Goal: Task Accomplishment & Management: Contribute content

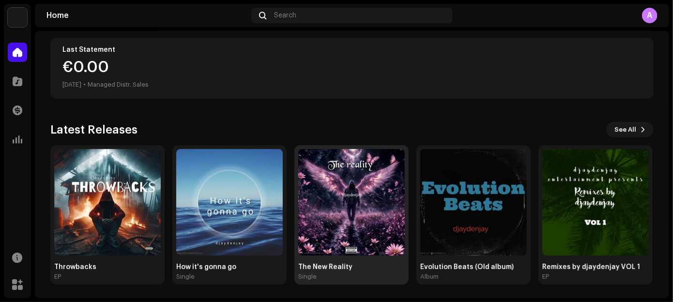
scroll to position [176, 0]
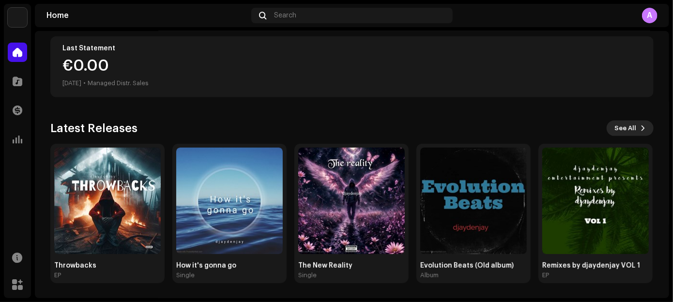
click at [624, 131] on span "See All" at bounding box center [626, 128] width 22 height 19
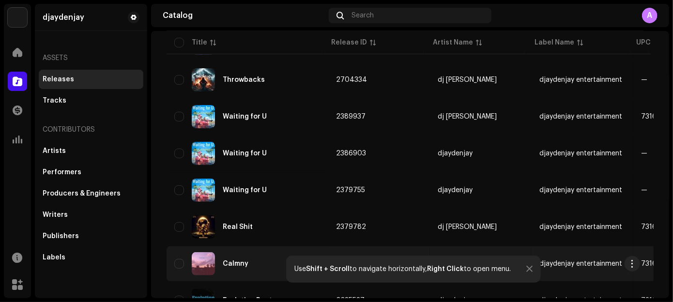
scroll to position [287, 0]
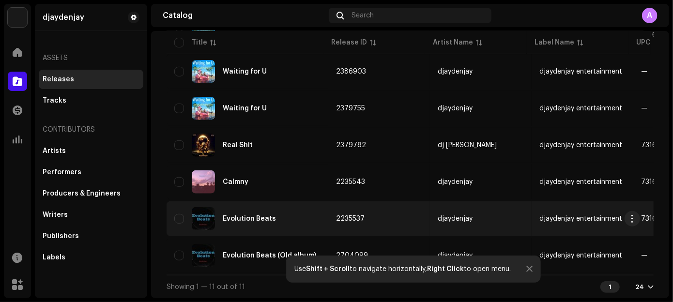
click at [261, 218] on div "Evolution Beats" at bounding box center [249, 219] width 53 height 7
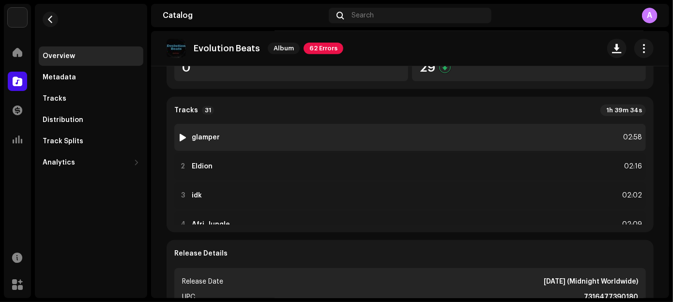
click at [186, 137] on div at bounding box center [183, 138] width 7 height 8
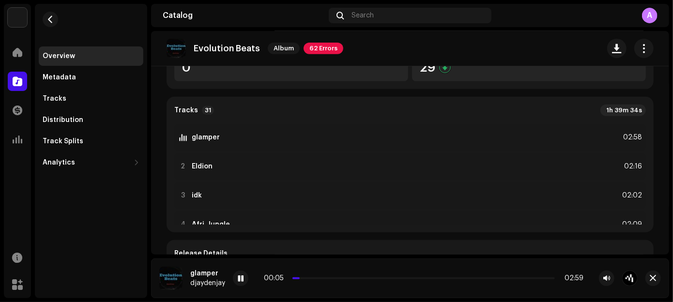
drag, startPoint x: 300, startPoint y: 276, endPoint x: 299, endPoint y: 282, distance: 5.9
click at [299, 282] on div "00:05 02:59" at bounding box center [424, 279] width 320 height 8
click at [299, 280] on div "00:06 02:59" at bounding box center [424, 279] width 320 height 8
drag, startPoint x: 300, startPoint y: 279, endPoint x: 269, endPoint y: 286, distance: 31.8
click at [270, 287] on div "glamper djaydenjay 00:00 02:59" at bounding box center [410, 279] width 518 height 40
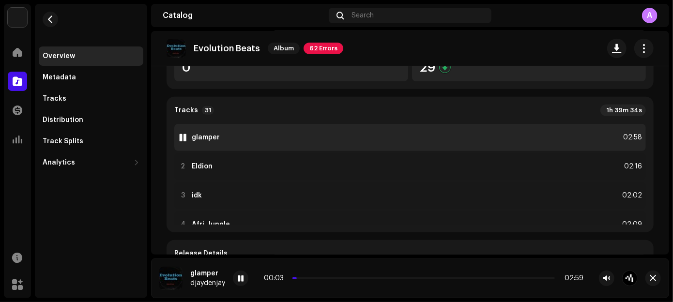
click at [183, 138] on div at bounding box center [183, 138] width 7 height 8
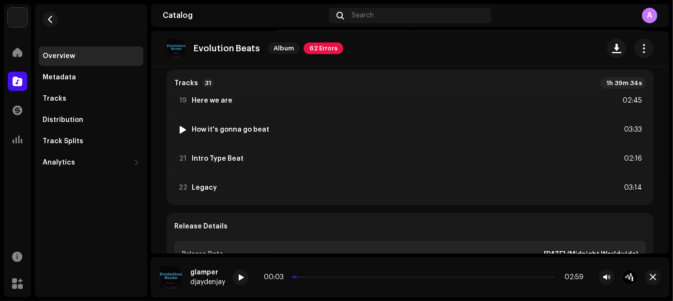
scroll to position [194, 0]
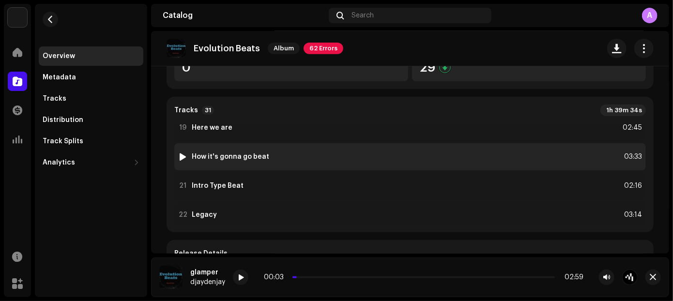
click at [185, 154] on div at bounding box center [183, 157] width 7 height 8
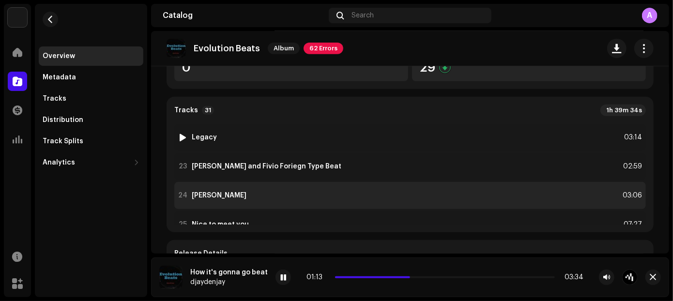
scroll to position [612, 0]
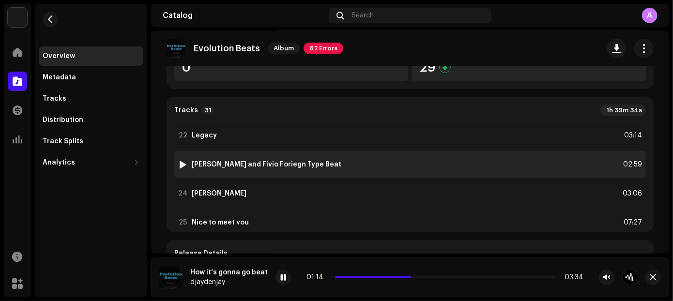
click at [185, 161] on div at bounding box center [183, 165] width 7 height 8
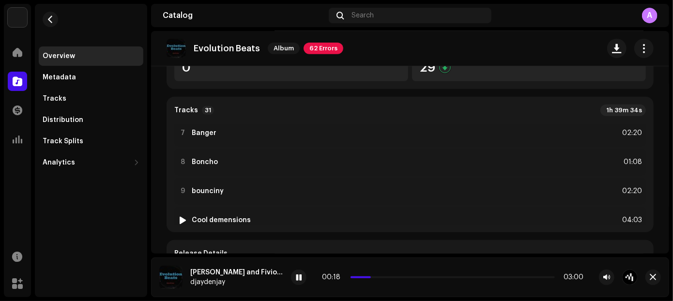
scroll to position [176, 0]
click at [294, 277] on div at bounding box center [298, 277] width 15 height 15
click at [647, 150] on div "Tracks 31 1h 39m 34s 1 glamper 02:58 2 Eldion 02:16 3 idk 02:02 4 Afri_Jungle 0…" at bounding box center [410, 165] width 487 height 136
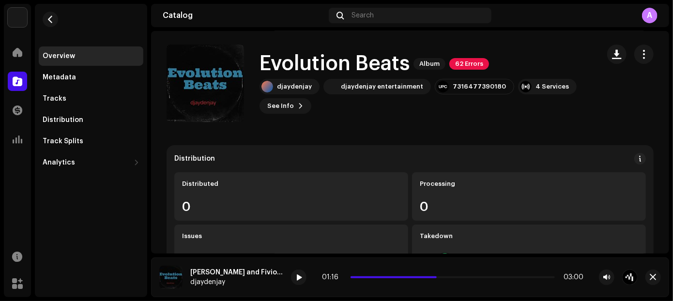
scroll to position [0, 0]
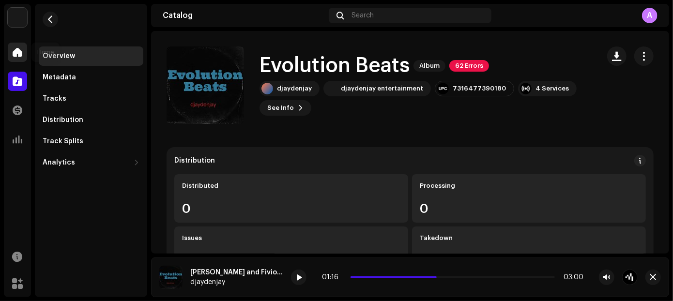
click at [27, 47] on div "Home" at bounding box center [17, 52] width 27 height 27
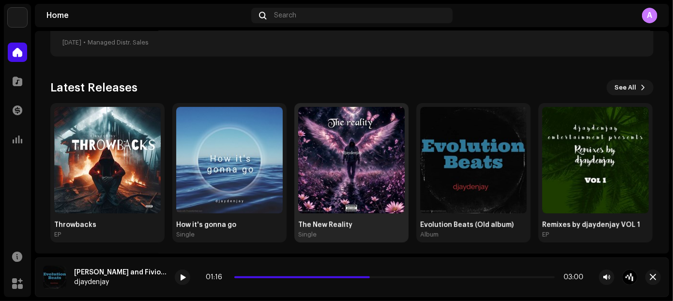
scroll to position [220, 0]
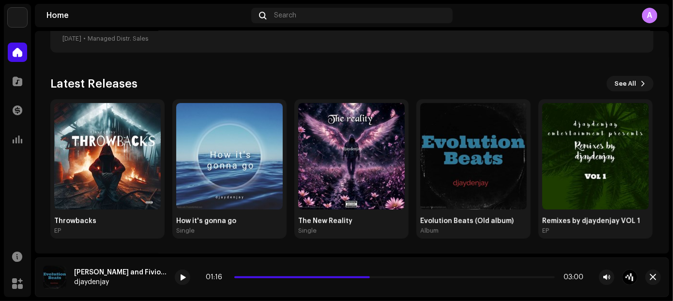
click at [617, 92] on div "Latest Releases See All Throwbacks EP How it's gonna go Single The New Reality …" at bounding box center [351, 157] width 603 height 163
click at [616, 87] on span "See All" at bounding box center [626, 83] width 22 height 19
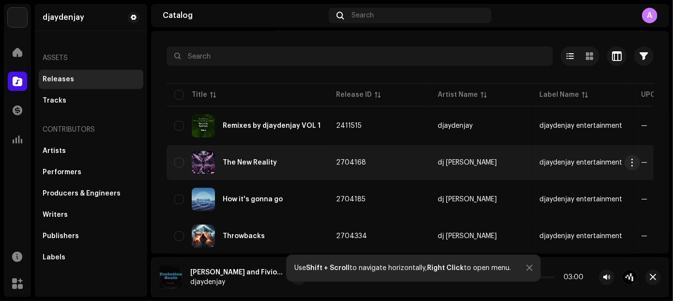
scroll to position [41, 0]
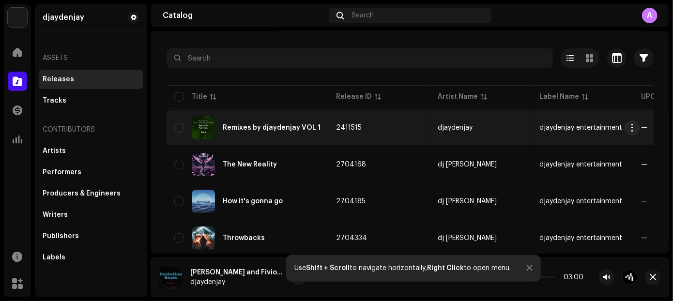
click at [297, 129] on div "Remixes by djaydenjay VOL 1" at bounding box center [272, 127] width 98 height 7
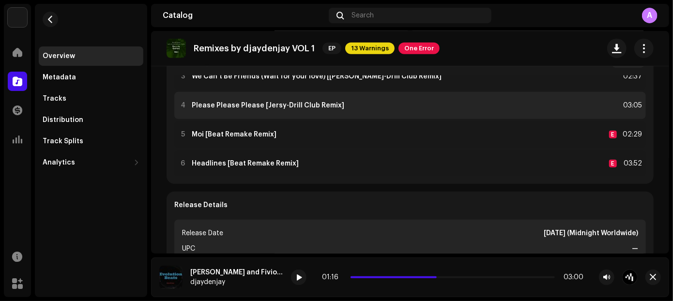
scroll to position [79, 0]
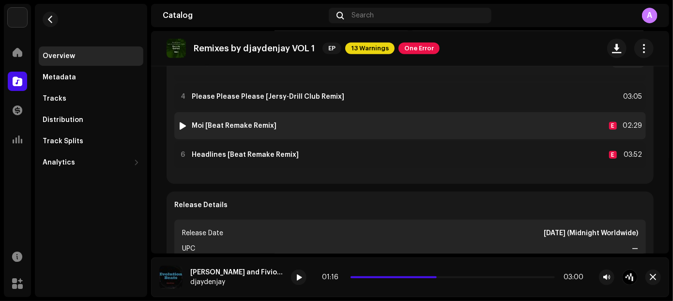
click at [187, 118] on div "5 Moi [Beat Remake Remix] E 02:29" at bounding box center [410, 125] width 472 height 27
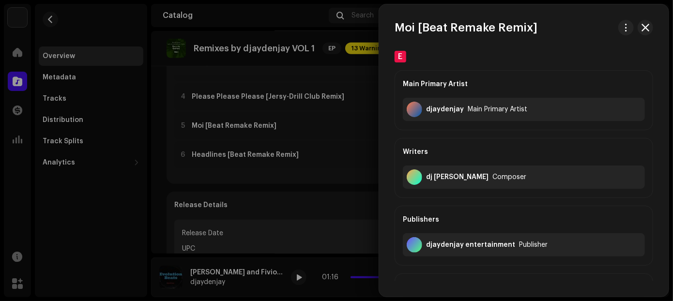
click at [217, 137] on div at bounding box center [336, 150] width 673 height 301
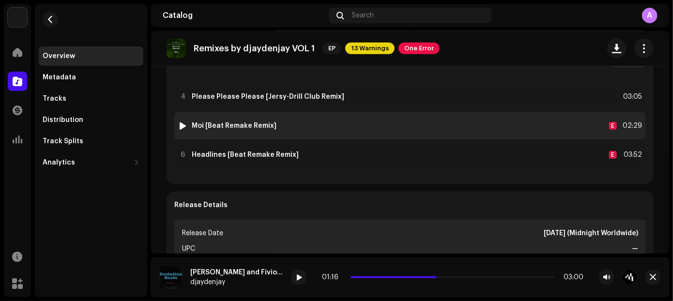
click at [186, 122] on img at bounding box center [183, 126] width 13 height 13
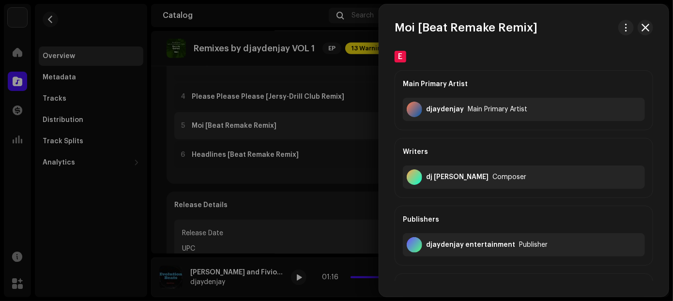
click at [187, 123] on div at bounding box center [336, 150] width 673 height 301
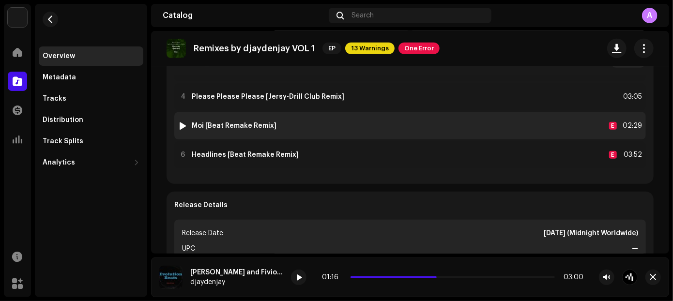
click at [187, 125] on img at bounding box center [183, 126] width 13 height 13
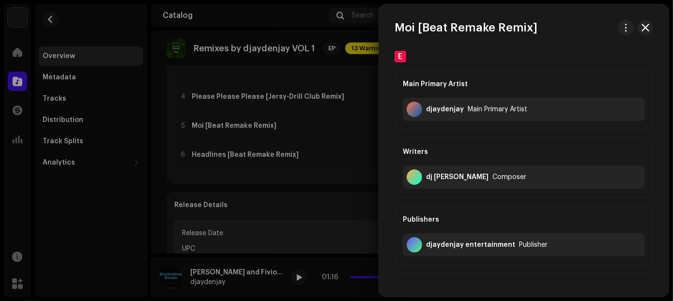
click at [184, 125] on div at bounding box center [336, 150] width 673 height 301
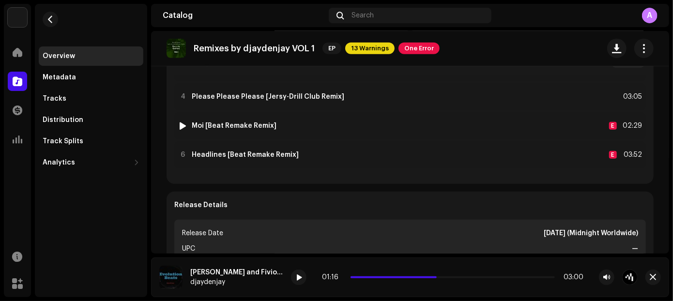
click at [184, 125] on div at bounding box center [183, 126] width 7 height 8
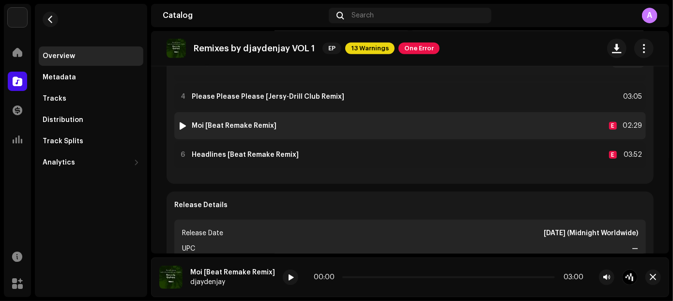
click at [180, 125] on div at bounding box center [183, 126] width 7 height 8
click at [185, 125] on div at bounding box center [183, 126] width 7 height 8
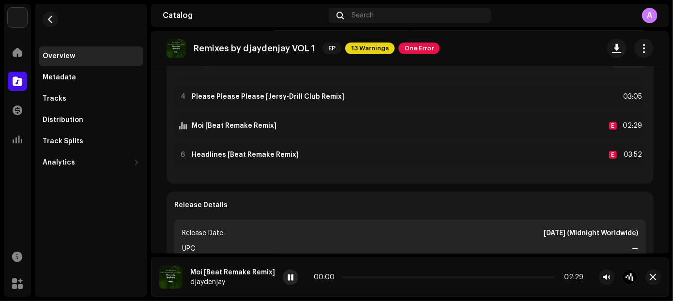
click at [288, 275] on span at bounding box center [291, 278] width 6 height 8
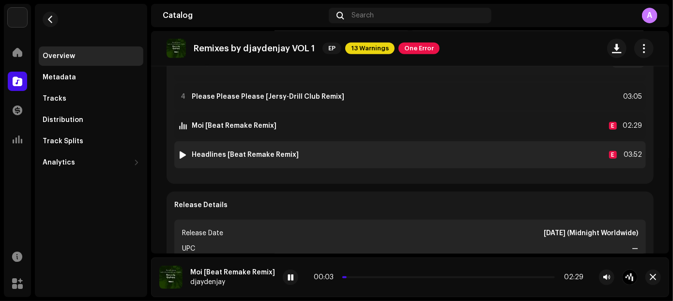
click at [182, 153] on div at bounding box center [183, 155] width 7 height 8
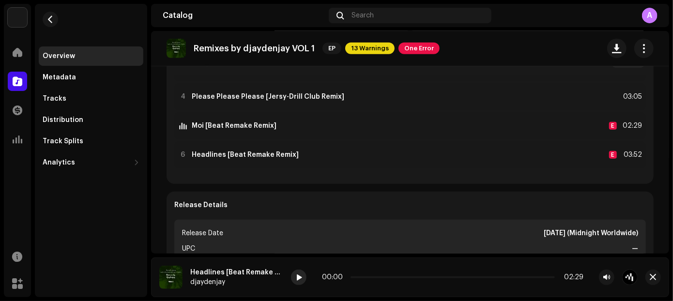
click at [300, 271] on div at bounding box center [298, 277] width 15 height 15
click at [304, 276] on div at bounding box center [298, 277] width 15 height 15
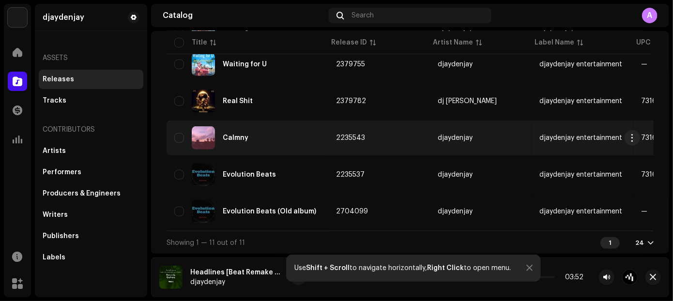
scroll to position [331, 0]
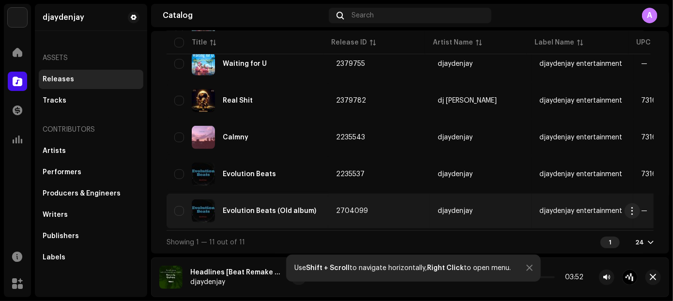
click at [271, 208] on div "Evolution Beats (Old album)" at bounding box center [269, 211] width 93 height 7
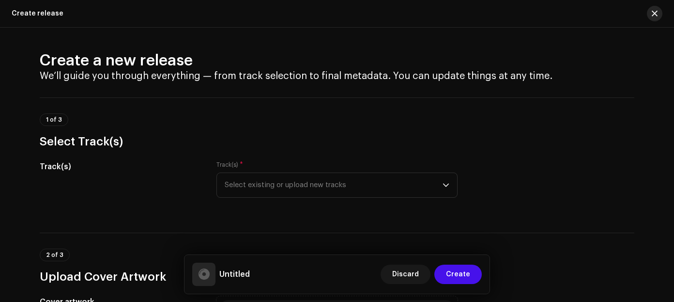
click at [654, 14] on span "button" at bounding box center [655, 14] width 6 height 8
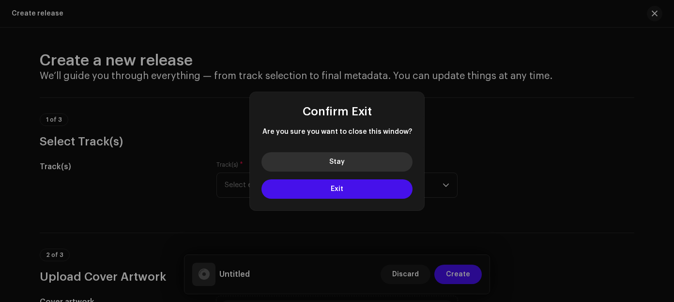
click at [283, 157] on button "Stay" at bounding box center [337, 161] width 151 height 19
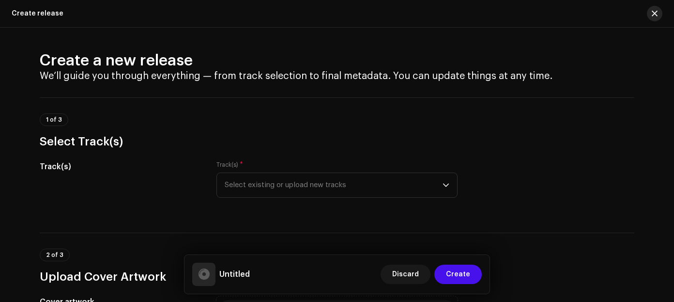
click at [649, 17] on button "button" at bounding box center [654, 13] width 15 height 15
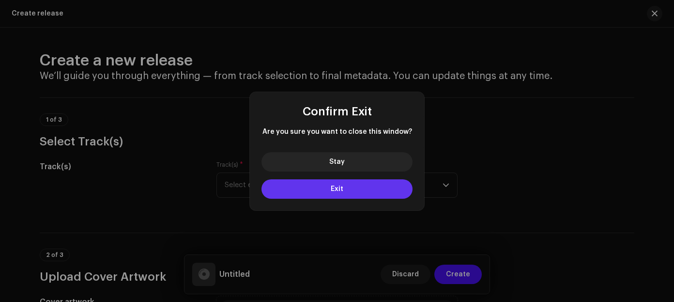
click at [341, 182] on button "Exit" at bounding box center [337, 188] width 151 height 19
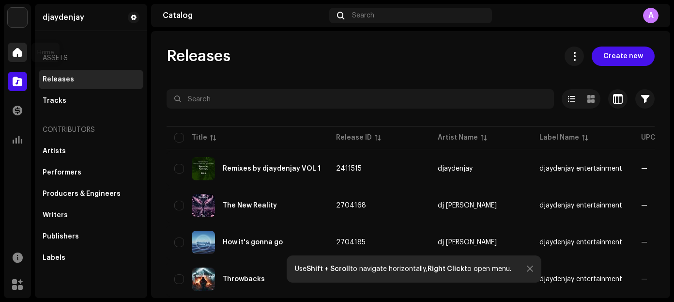
click at [24, 54] on div at bounding box center [17, 52] width 19 height 19
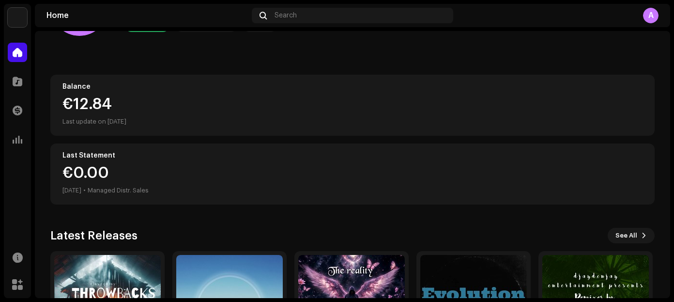
scroll to position [176, 0]
